Goal: Check status

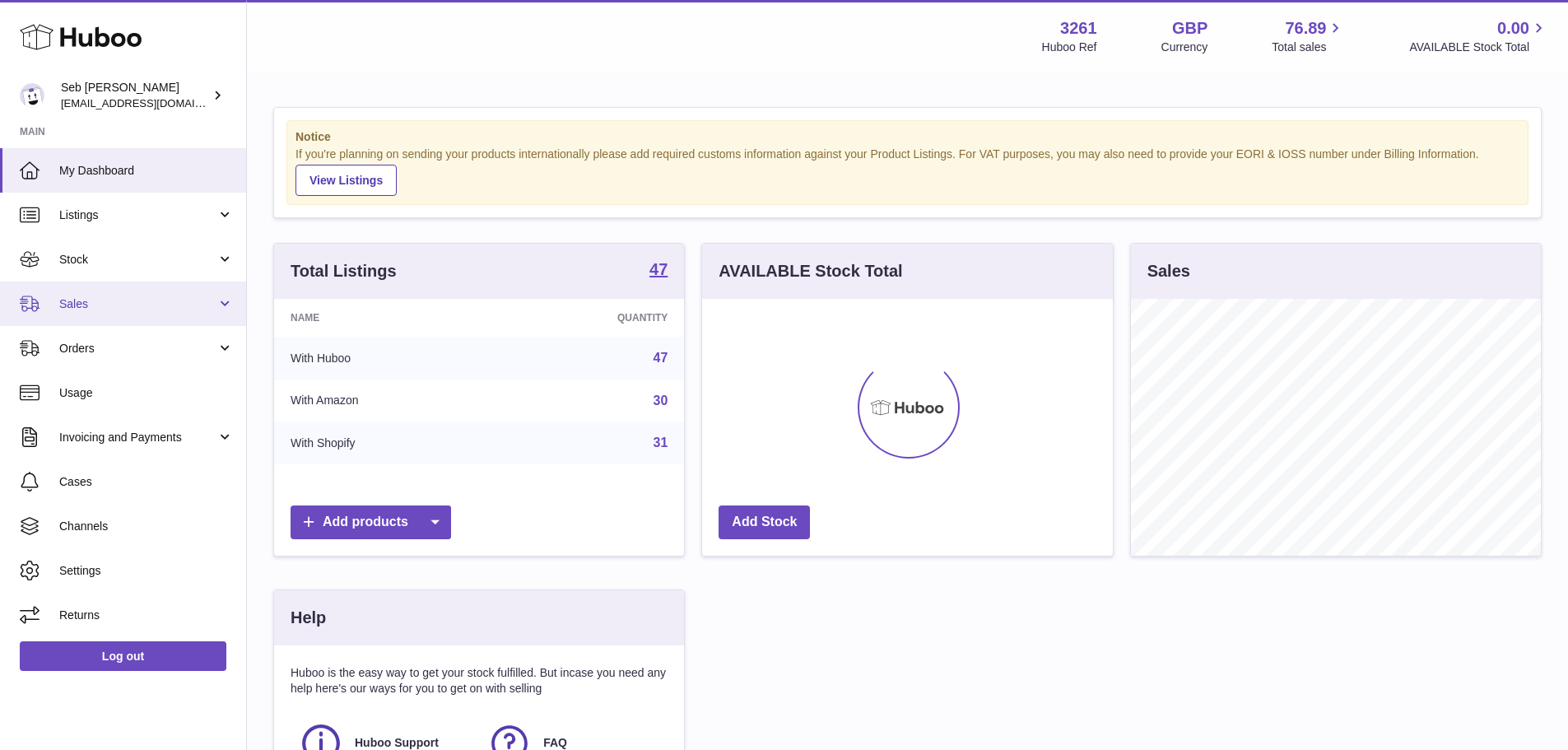
scroll to position [257, 411]
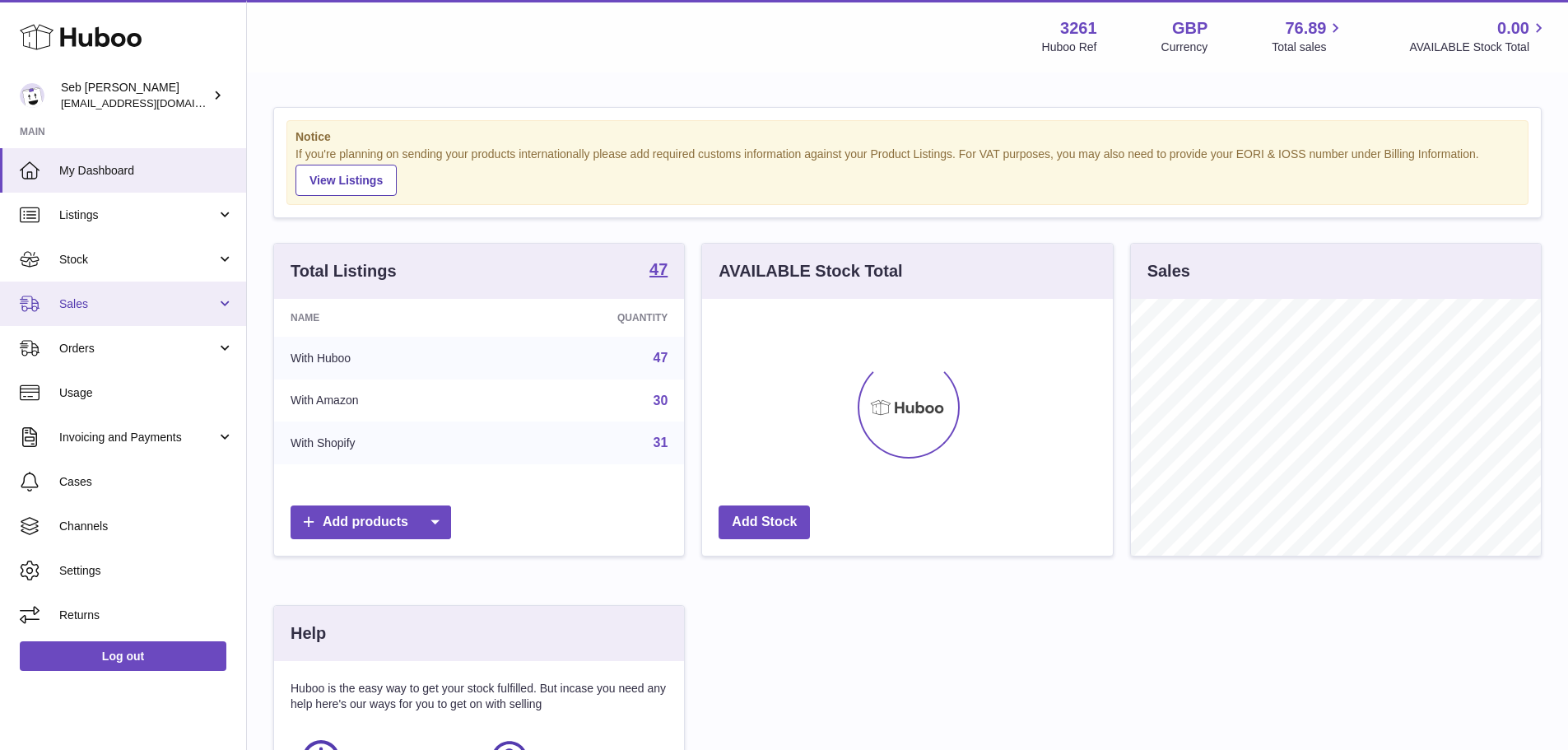
click at [106, 296] on span "Sales" at bounding box center [138, 304] width 157 height 16
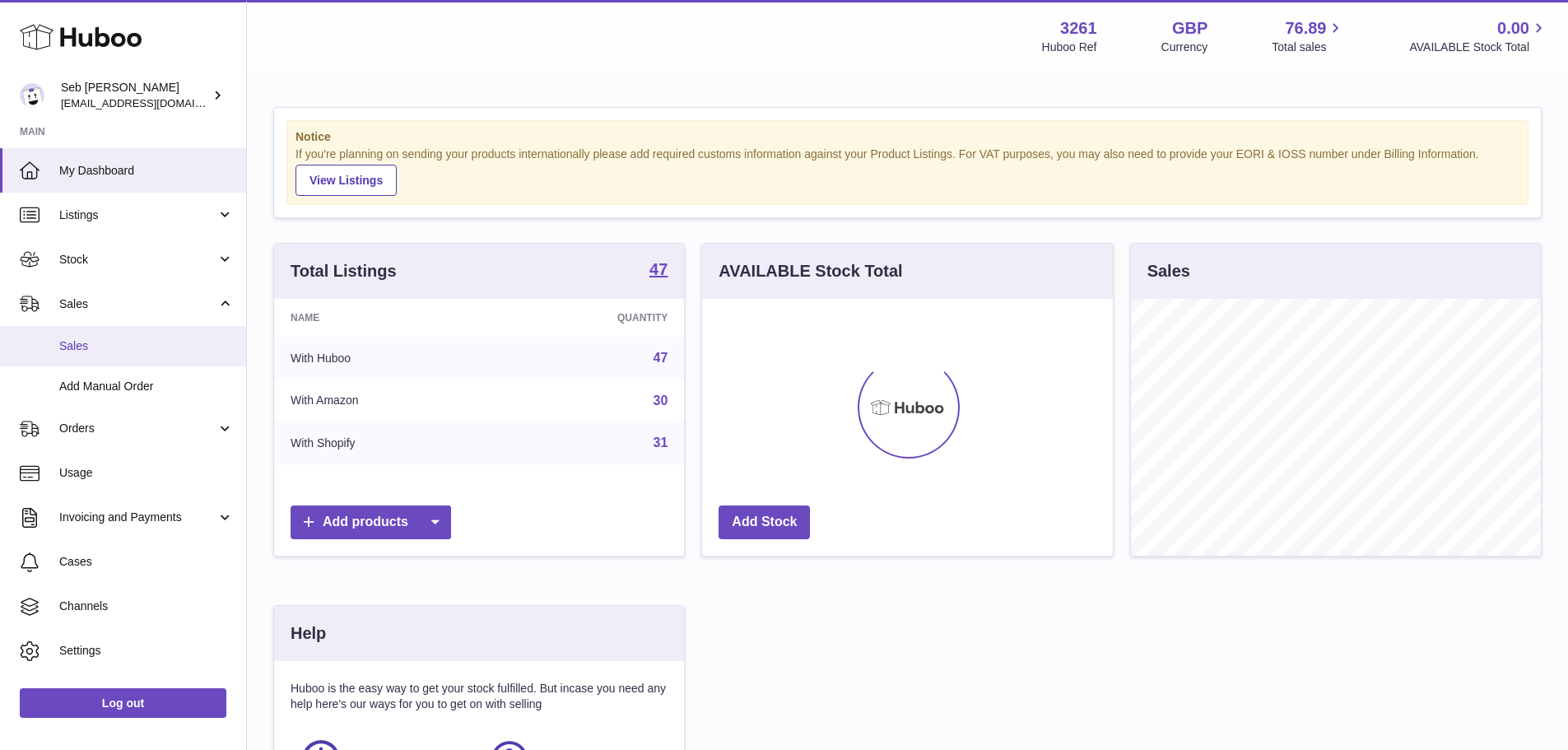
click at [125, 343] on span "Sales" at bounding box center [146, 346] width 174 height 16
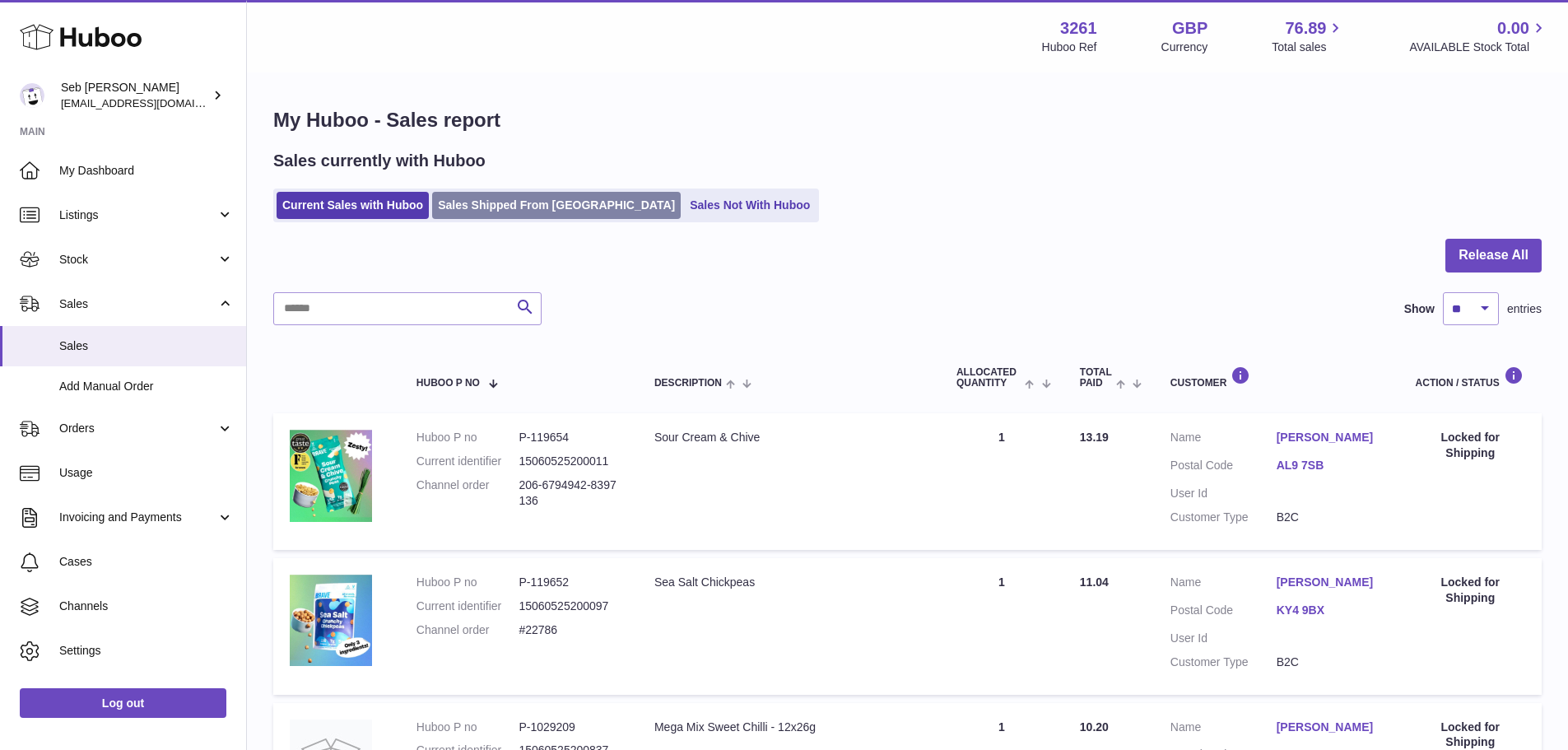
click at [454, 216] on link "Sales Shipped From [GEOGRAPHIC_DATA]" at bounding box center [556, 205] width 248 height 27
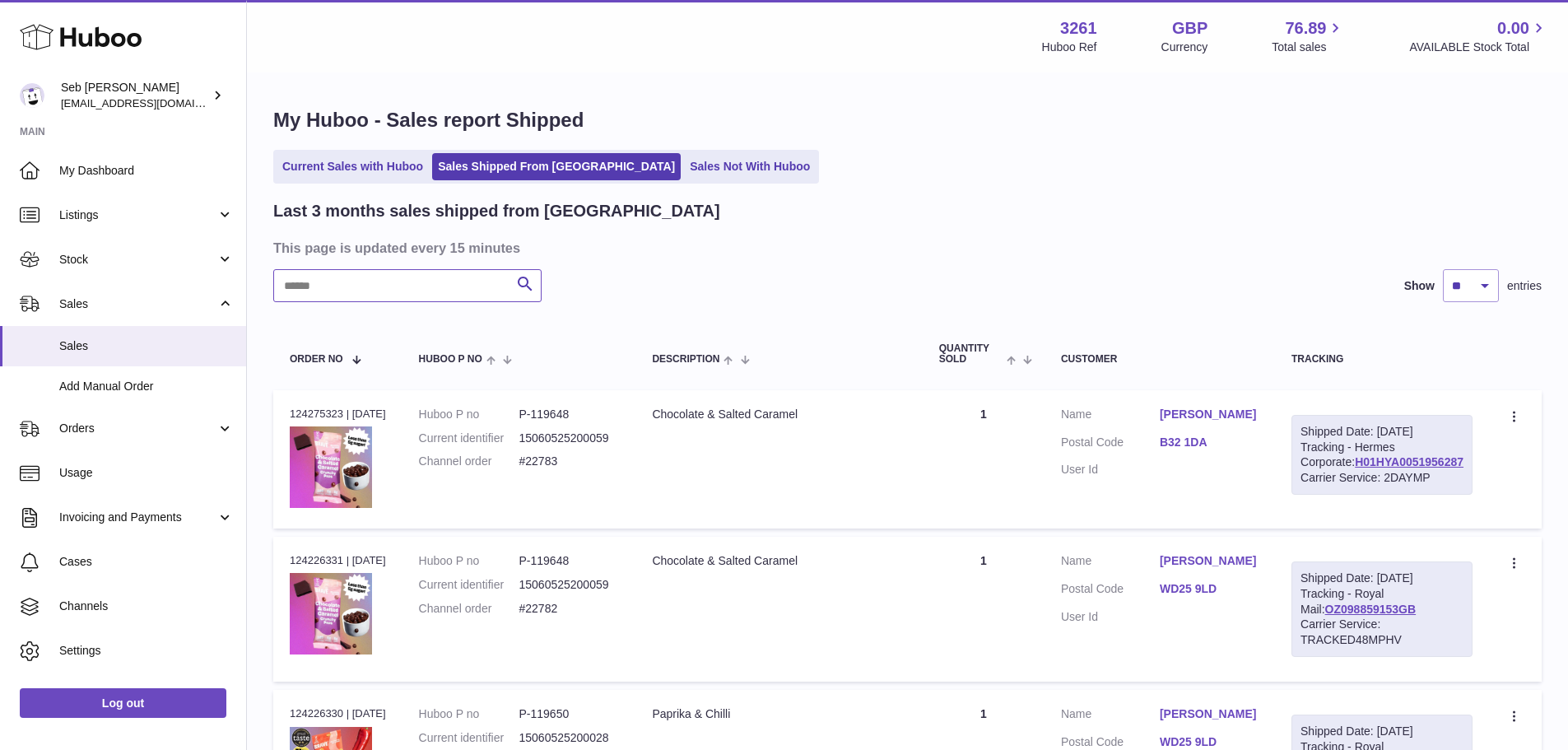
click at [429, 298] on input "text" at bounding box center [407, 285] width 268 height 33
paste input "******"
type input "******"
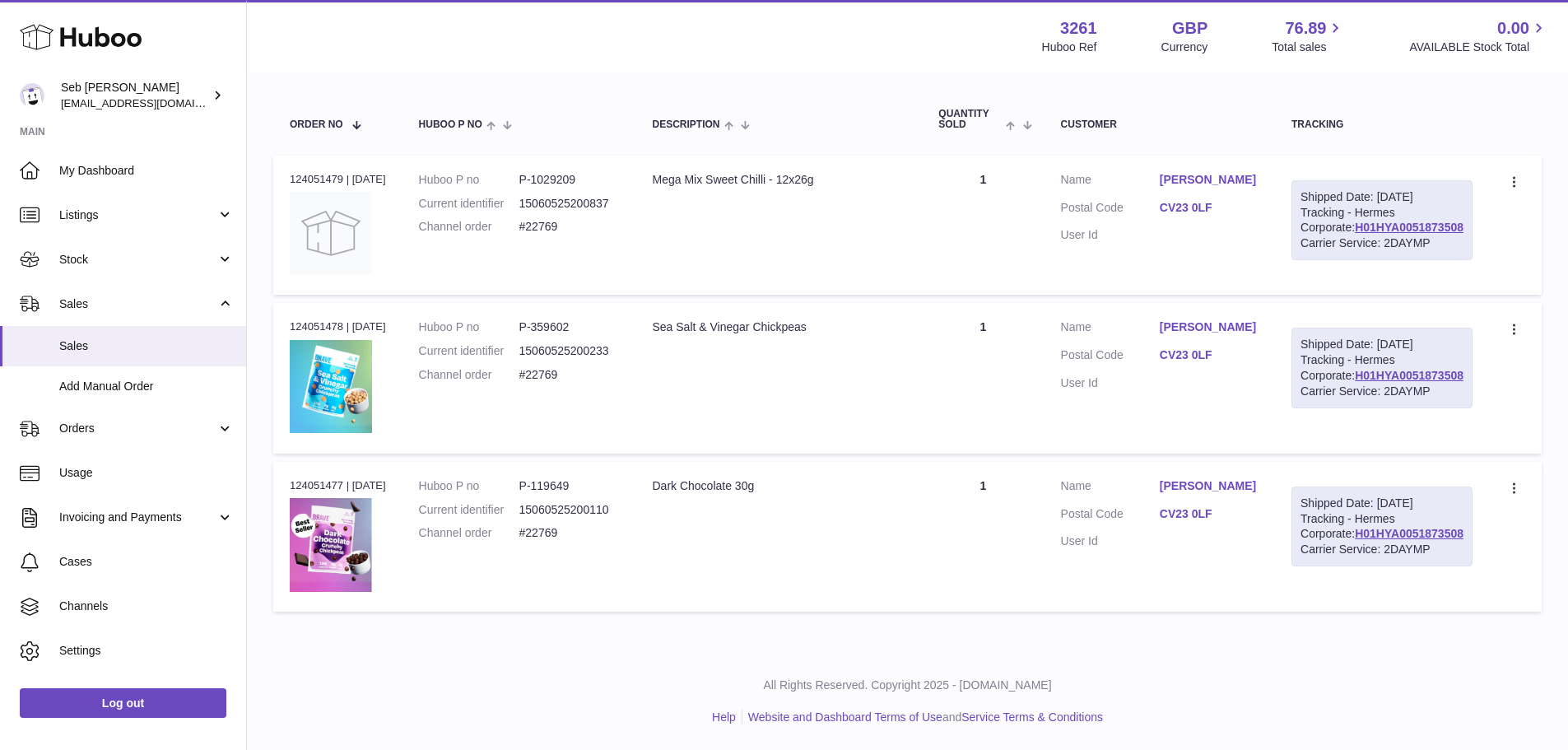
scroll to position [241, 0]
click at [668, 335] on div "Sea Salt & Vinegar Chickpeas" at bounding box center [779, 328] width 254 height 16
drag, startPoint x: 663, startPoint y: 358, endPoint x: 877, endPoint y: 347, distance: 214.3
click at [877, 347] on td "Description Sea Salt & Vinegar Chickpeas" at bounding box center [779, 378] width 287 height 151
click at [319, 334] on div "Order no 124051478 | 3rd Sep" at bounding box center [338, 327] width 96 height 15
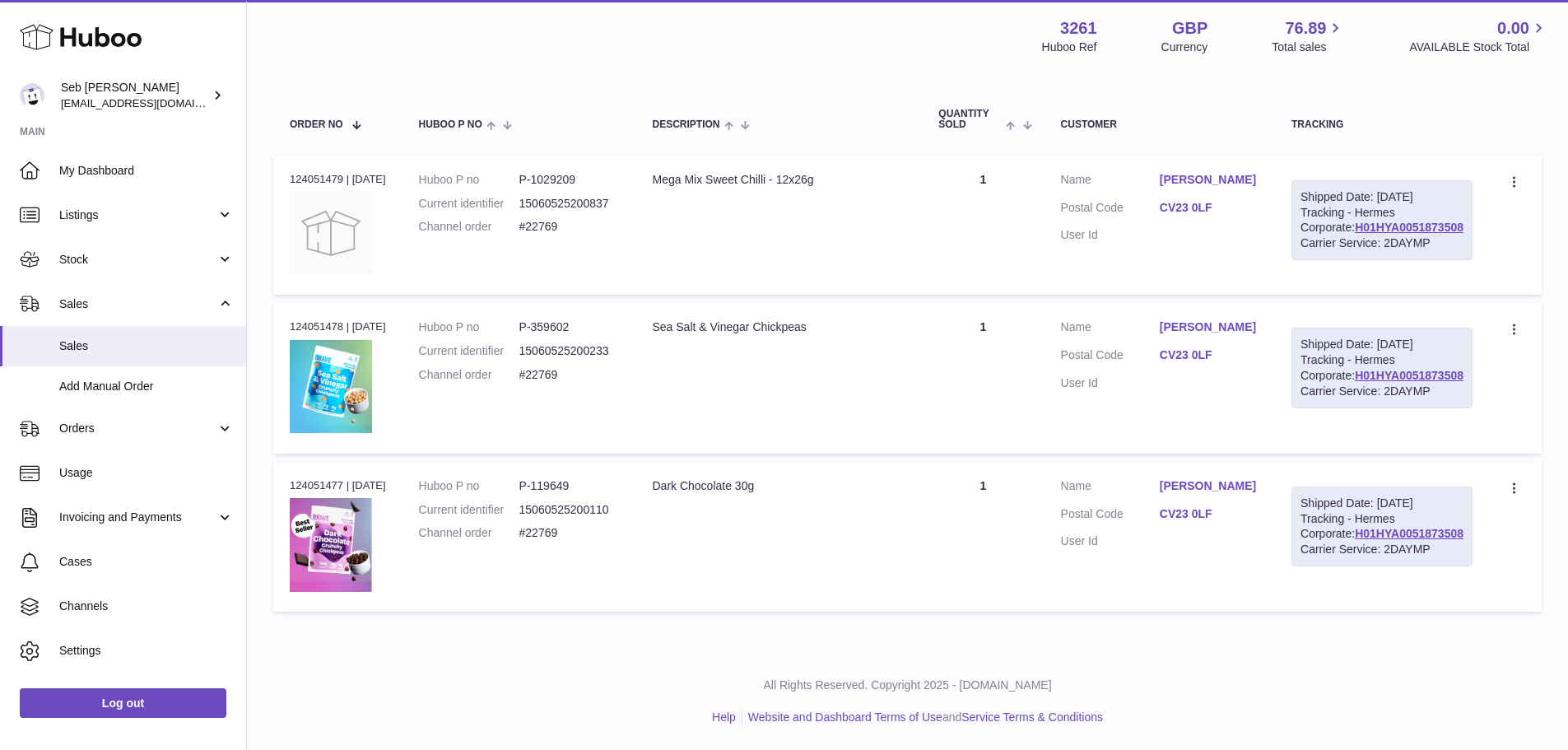
click at [319, 334] on div "Order no 124051478 | 3rd Sep" at bounding box center [338, 327] width 96 height 15
copy div "124051478"
